Goal: Find specific page/section: Find specific page/section

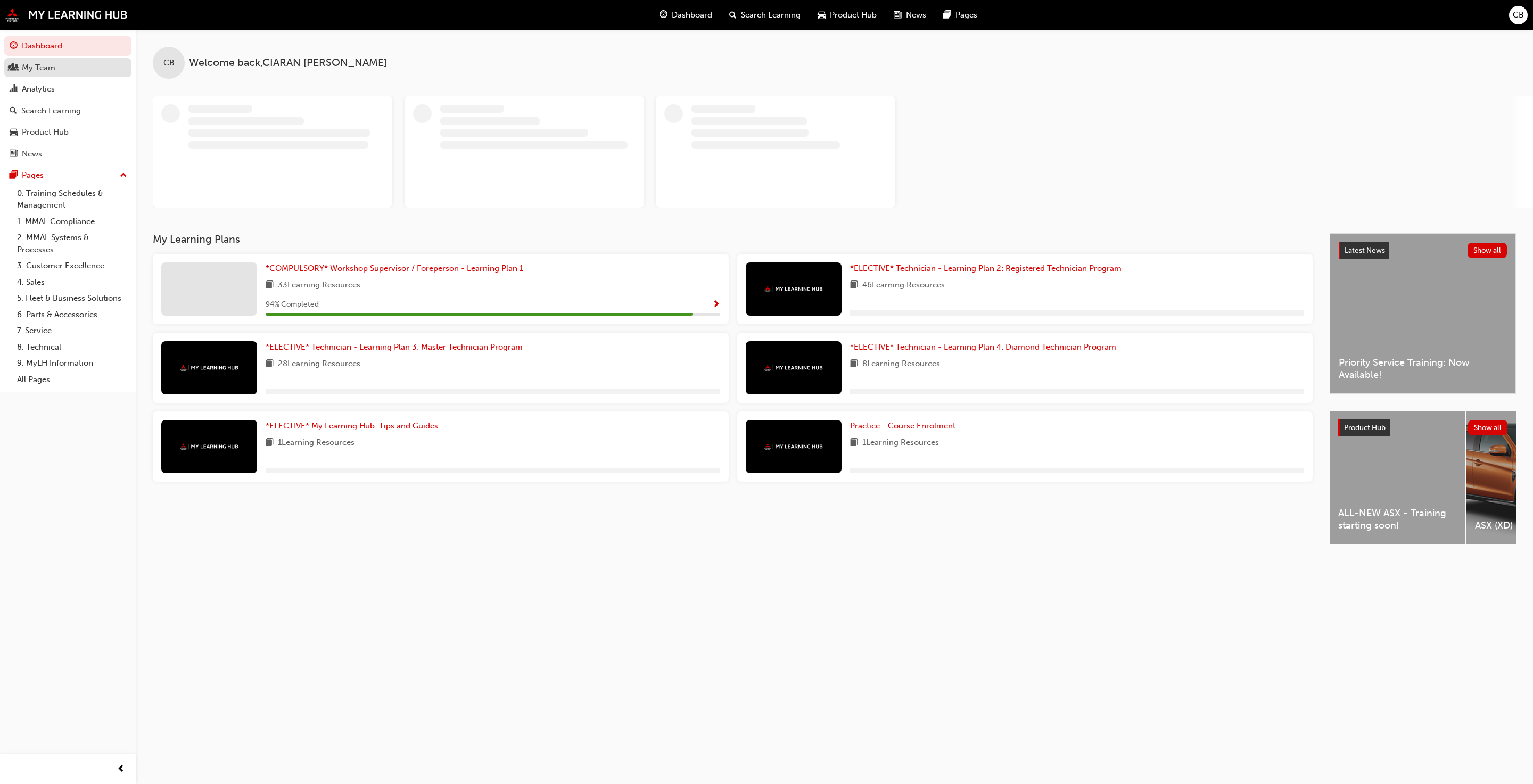
click at [46, 64] on div "My Team" at bounding box center [38, 68] width 33 height 13
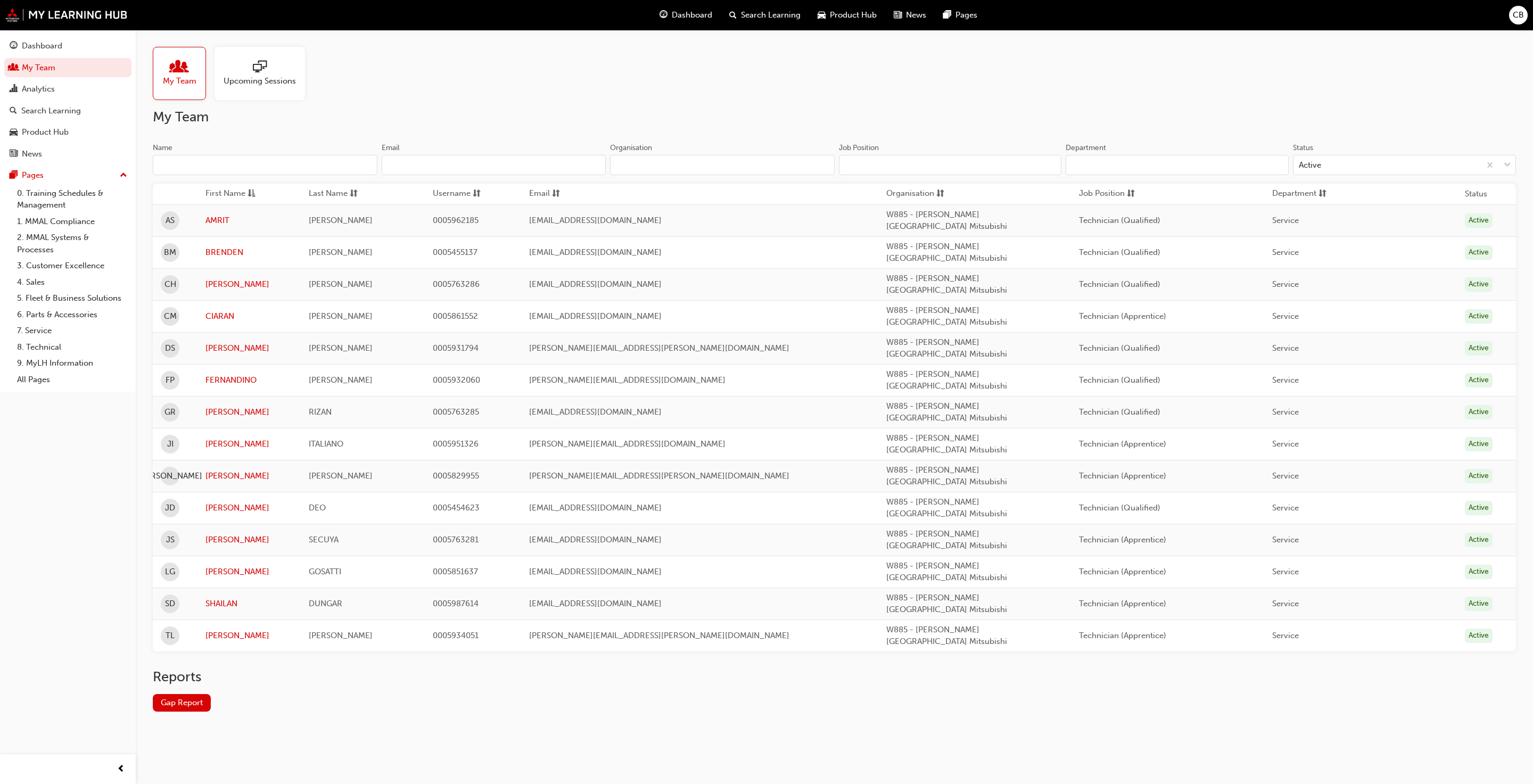
click at [224, 332] on td "[PERSON_NAME]" at bounding box center [249, 348] width 104 height 32
click at [219, 343] on link "[PERSON_NAME]" at bounding box center [249, 349] width 87 height 13
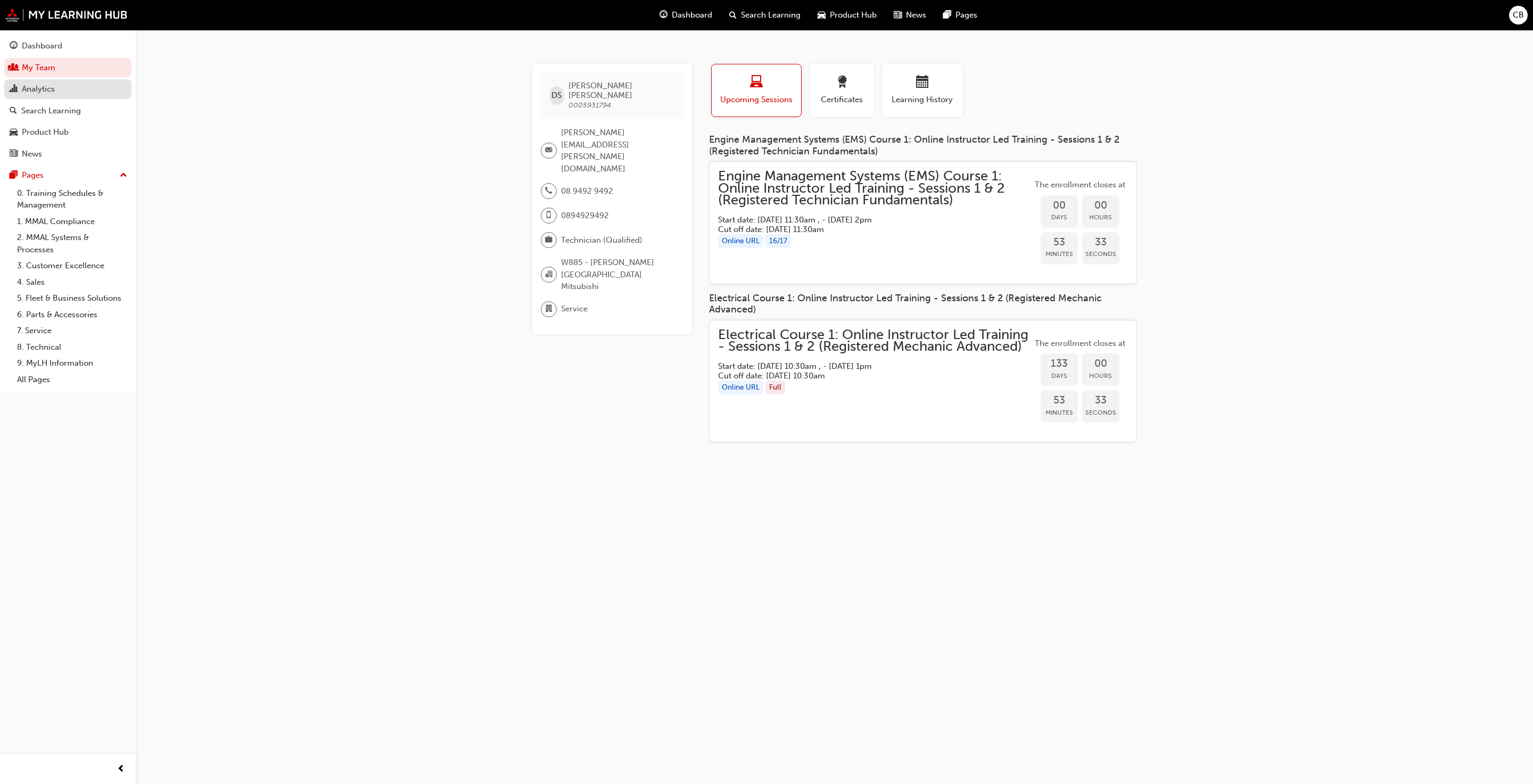
click at [46, 92] on div "Analytics" at bounding box center [38, 89] width 33 height 13
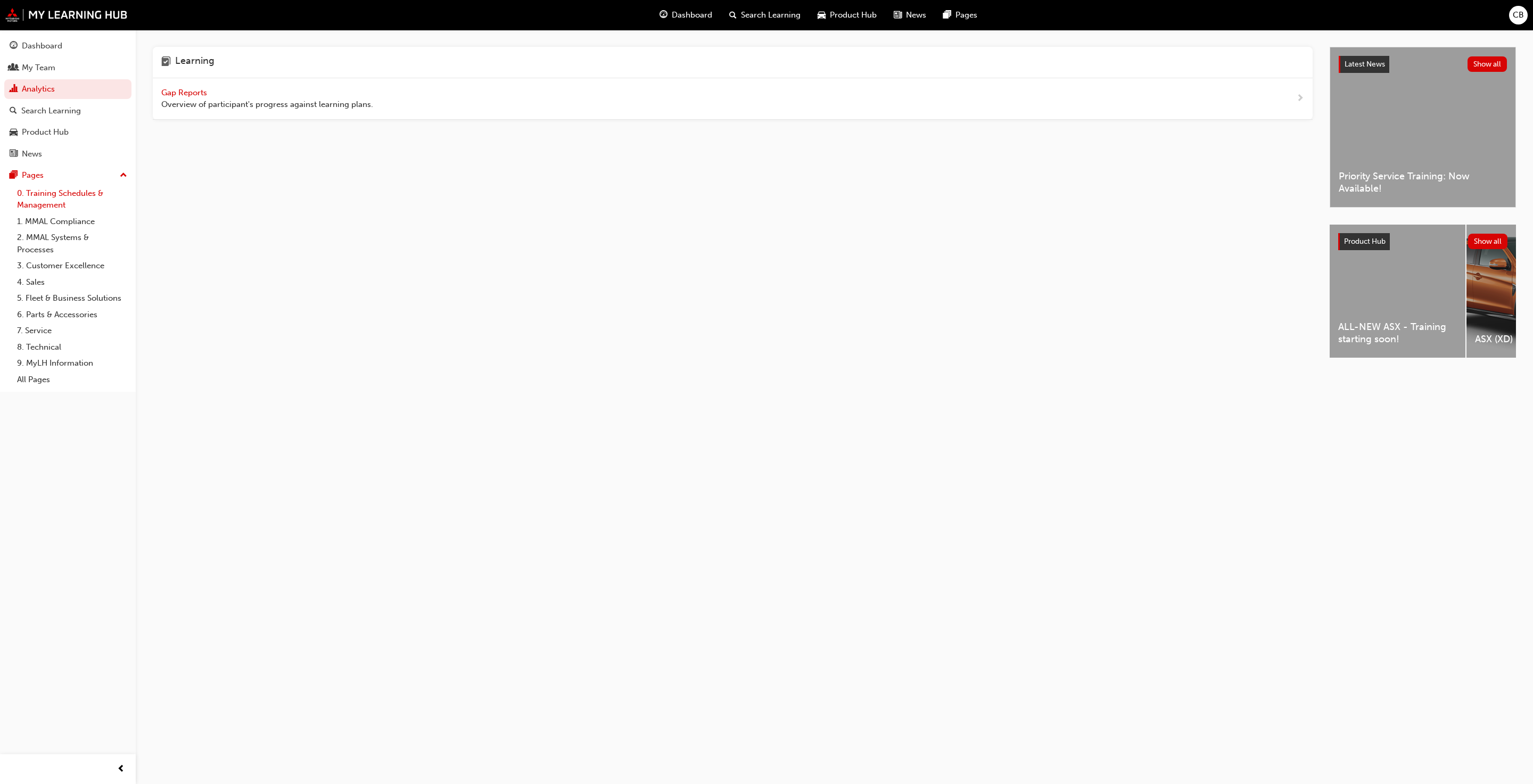
click at [80, 207] on link "0. Training Schedules & Management" at bounding box center [72, 200] width 119 height 28
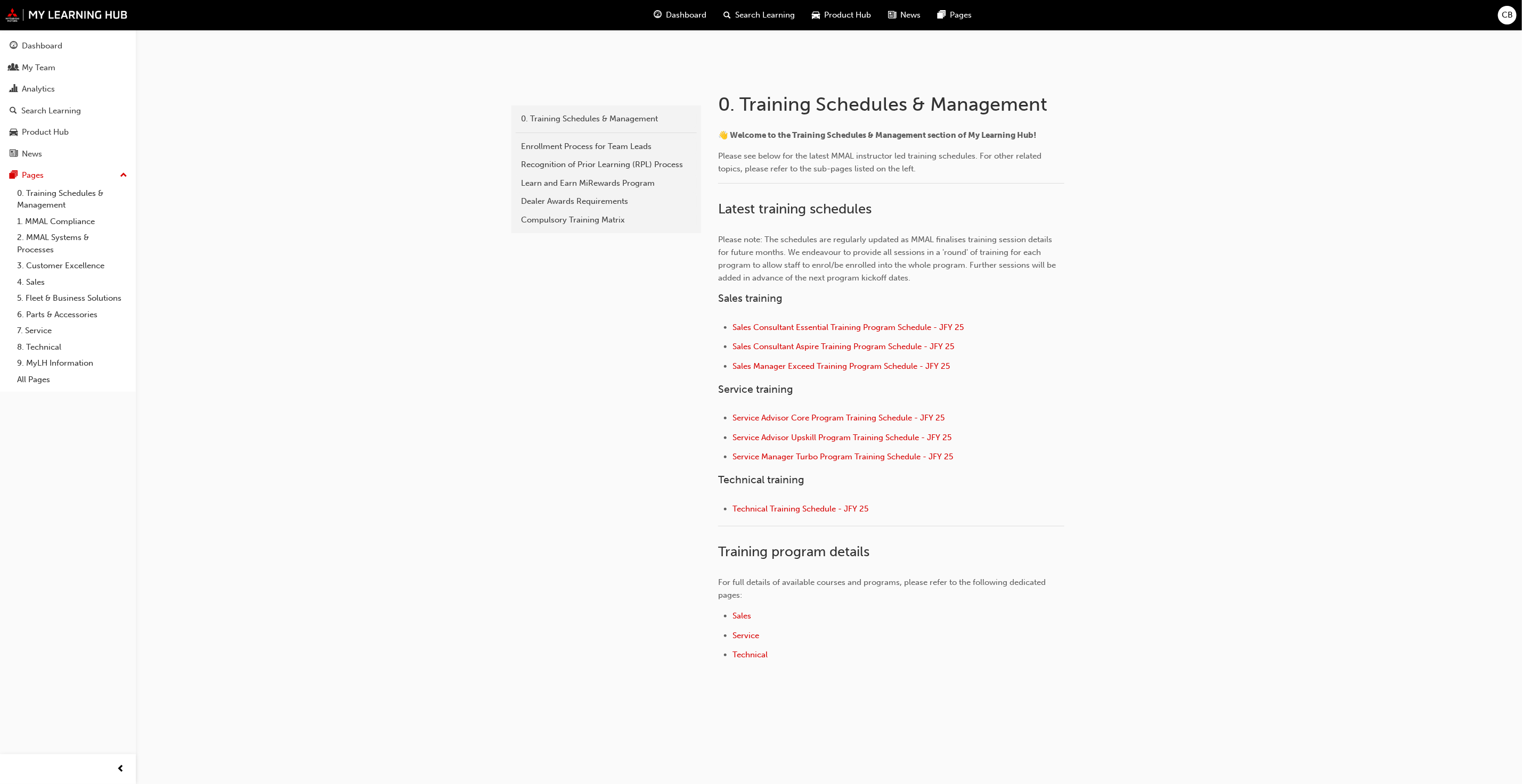
scroll to position [172, 0]
click at [764, 510] on span "Technical Training Schedule - JFY 25" at bounding box center [800, 507] width 135 height 9
